Goal: Task Accomplishment & Management: Use online tool/utility

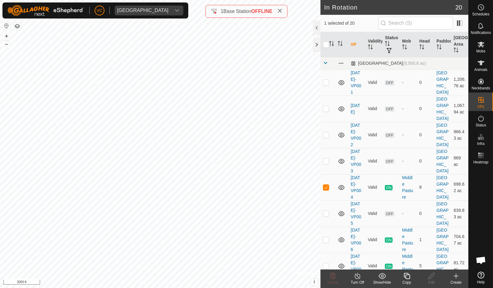
checkbox input "false"
checkbox input "true"
click at [407, 281] on div "Copy" at bounding box center [407, 283] width 25 height 6
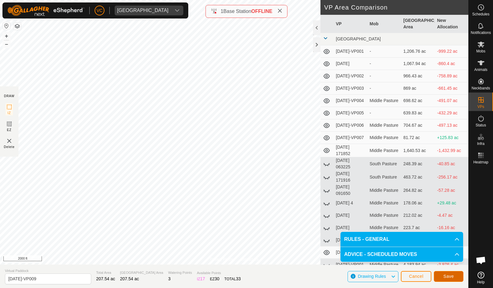
click at [453, 277] on span "Save" at bounding box center [449, 276] width 10 height 5
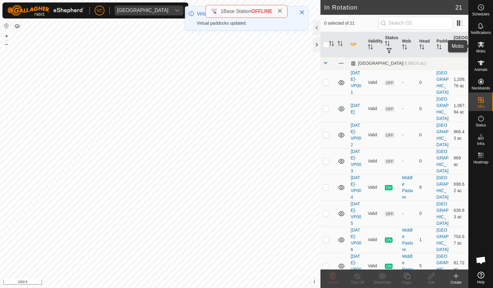
click at [482, 47] on icon at bounding box center [480, 44] width 7 height 7
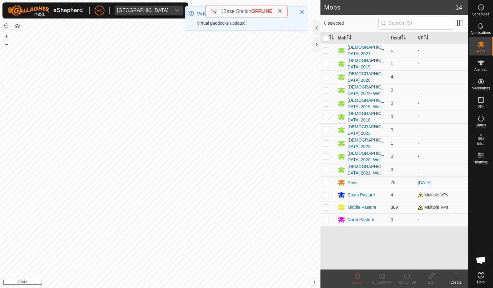
click at [326, 205] on p-checkbox at bounding box center [326, 207] width 6 height 5
checkbox input "true"
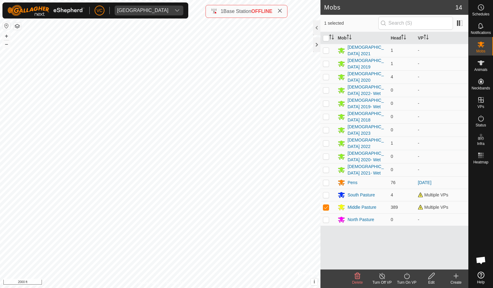
click at [406, 277] on icon at bounding box center [407, 275] width 8 height 7
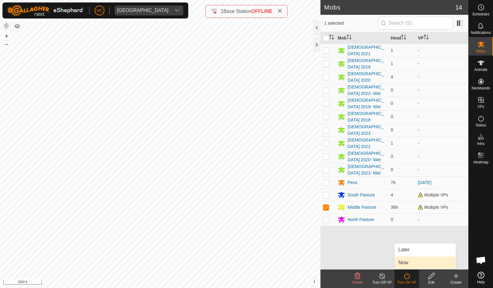
click at [410, 262] on link "Now" at bounding box center [425, 262] width 61 height 12
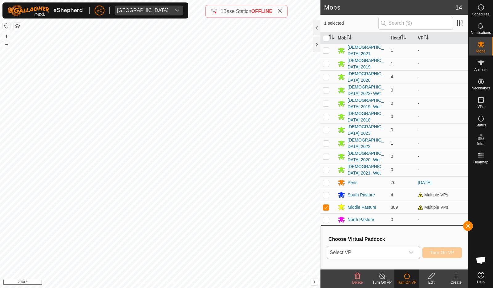
click at [404, 253] on span "Select VP" at bounding box center [366, 252] width 78 height 12
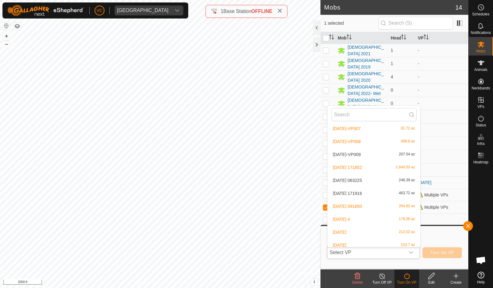
scroll to position [107, 0]
click at [369, 153] on li "[DATE]-VP009 207.54 ac" at bounding box center [374, 154] width 93 height 12
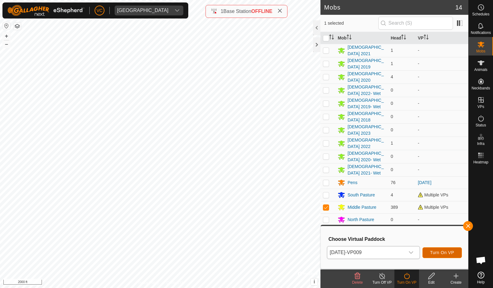
click at [437, 249] on button "Turn On VP" at bounding box center [442, 252] width 39 height 11
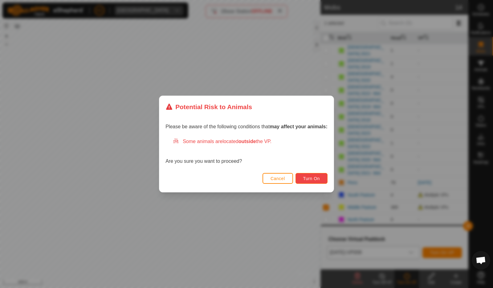
click at [327, 177] on button "Turn On" at bounding box center [312, 178] width 32 height 11
